Goal: Task Accomplishment & Management: Manage account settings

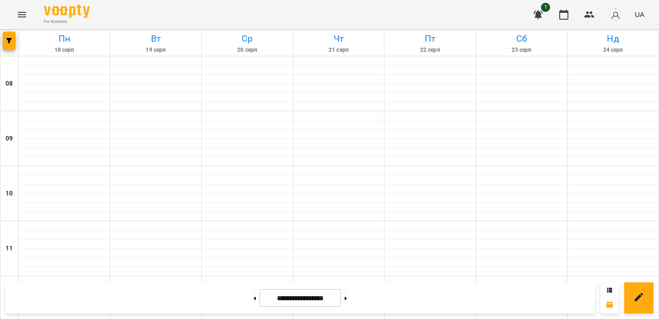
drag, startPoint x: 0, startPoint y: 0, endPoint x: 320, endPoint y: 91, distance: 332.5
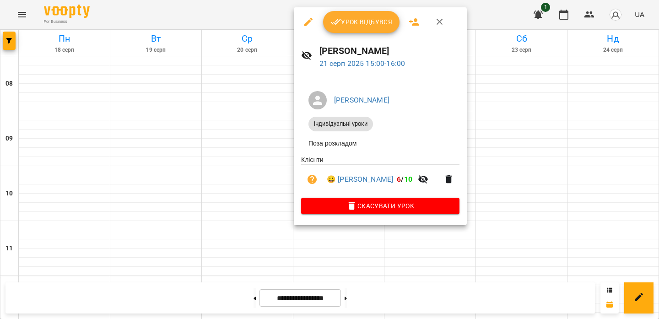
click at [358, 22] on span "Урок відбувся" at bounding box center [361, 21] width 62 height 11
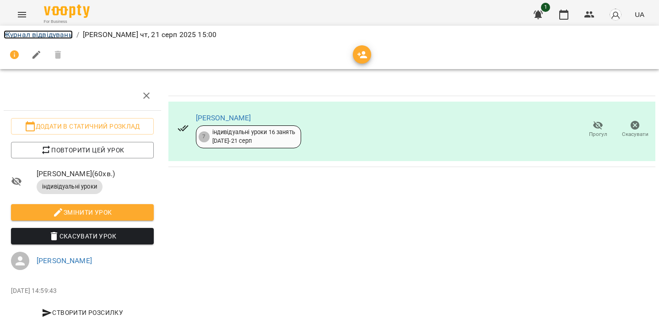
click at [59, 34] on link "Журнал відвідувань" at bounding box center [38, 34] width 69 height 9
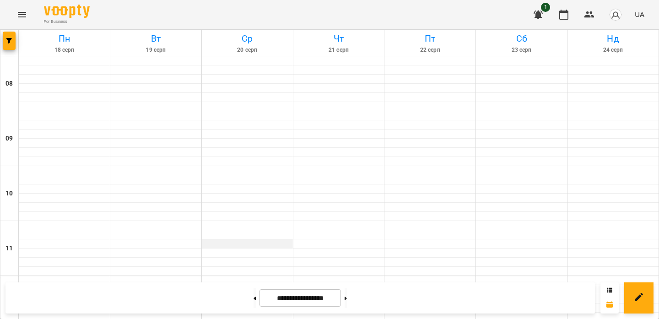
scroll to position [337, 0]
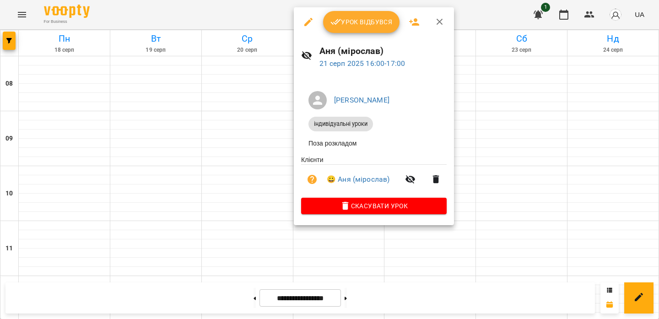
click at [364, 26] on span "Урок відбувся" at bounding box center [361, 21] width 62 height 11
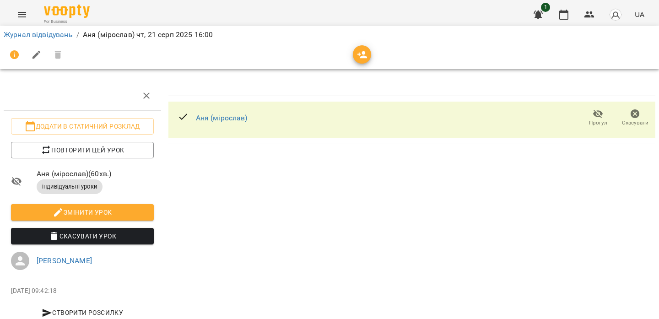
click at [72, 39] on li "Журнал відвідувань" at bounding box center [38, 34] width 69 height 11
click at [64, 34] on link "Журнал відвідувань" at bounding box center [38, 34] width 69 height 9
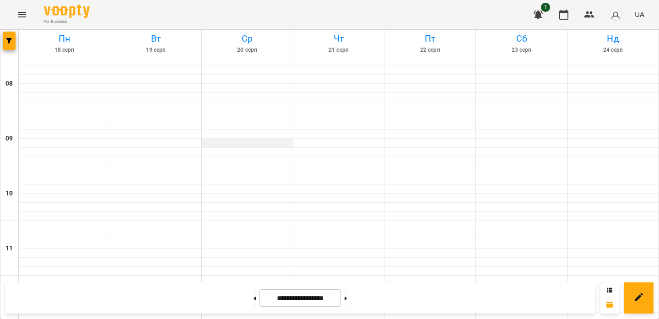
scroll to position [338, 0]
click at [253, 296] on button at bounding box center [254, 298] width 2 height 20
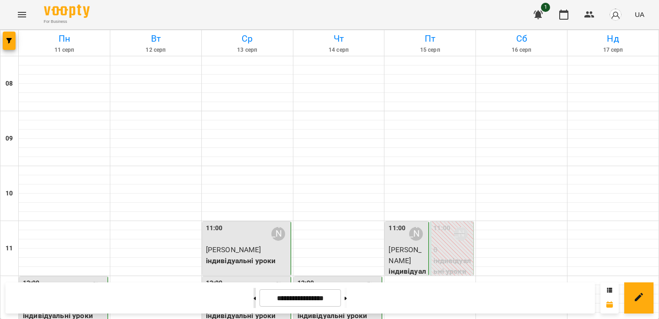
click at [253, 296] on button at bounding box center [254, 298] width 2 height 20
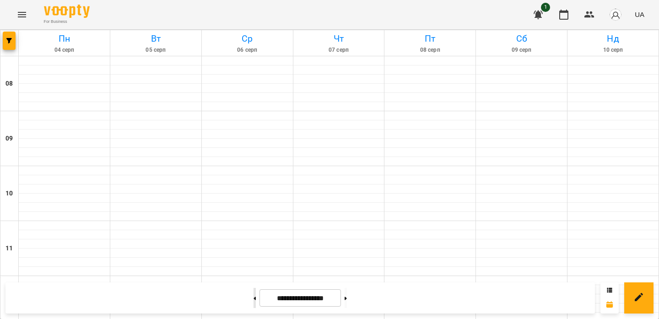
click at [253, 296] on button at bounding box center [254, 298] width 2 height 20
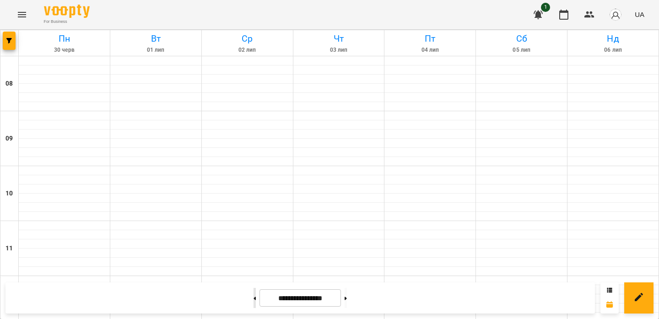
click at [253, 296] on button at bounding box center [254, 298] width 2 height 20
click at [347, 294] on button at bounding box center [345, 298] width 2 height 20
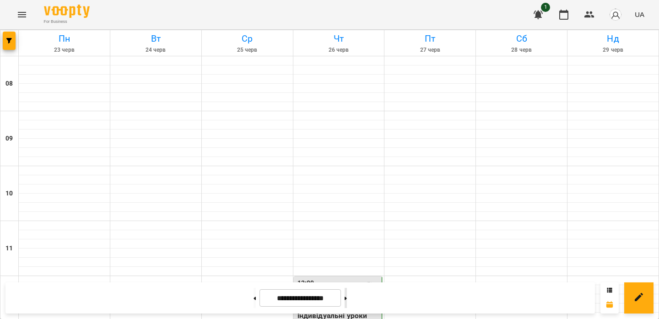
click at [347, 299] on button at bounding box center [345, 298] width 2 height 20
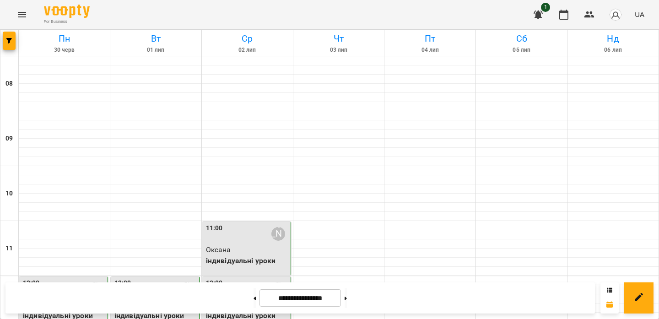
scroll to position [153, 0]
click at [253, 292] on button at bounding box center [254, 298] width 2 height 20
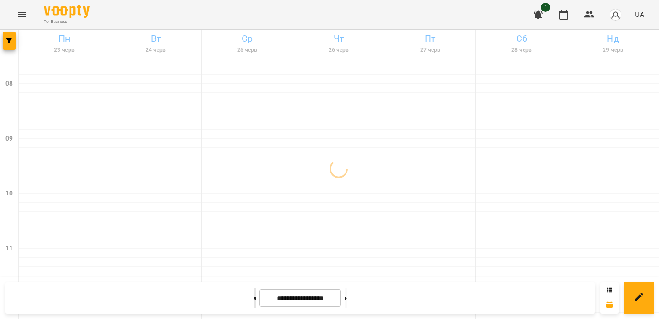
click at [253, 292] on button at bounding box center [254, 298] width 2 height 20
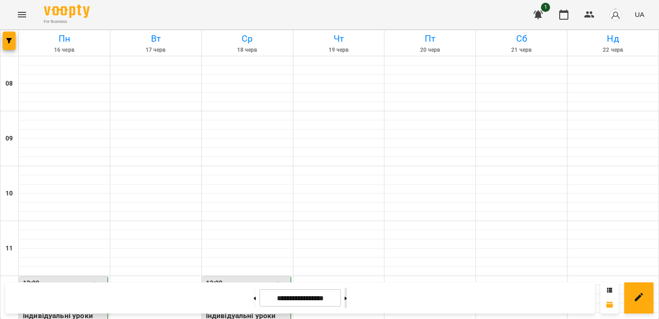
click at [347, 296] on button at bounding box center [345, 298] width 2 height 20
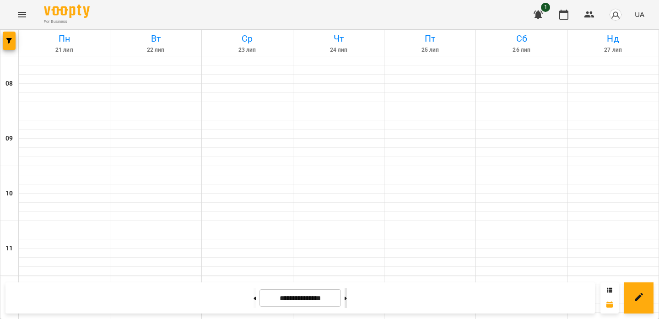
click at [347, 296] on icon at bounding box center [345, 298] width 2 height 4
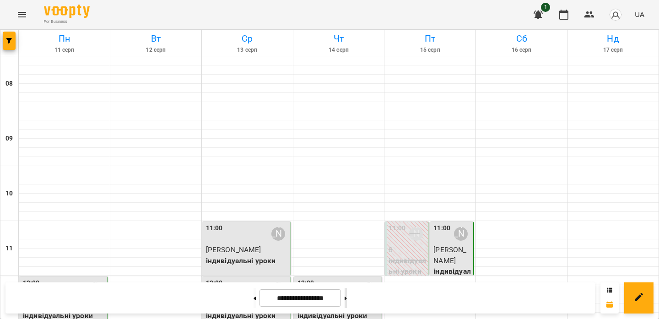
click at [347, 296] on icon at bounding box center [345, 298] width 2 height 4
type input "**********"
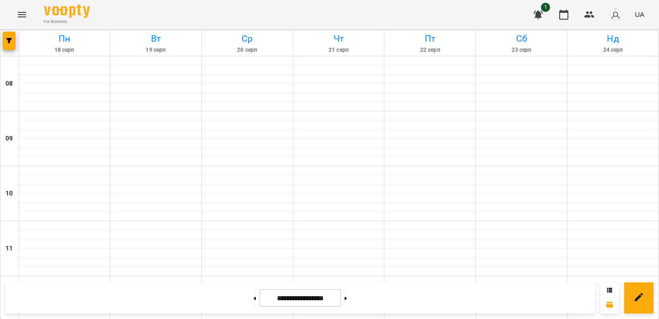
scroll to position [333, 0]
